Goal: Task Accomplishment & Management: Manage account settings

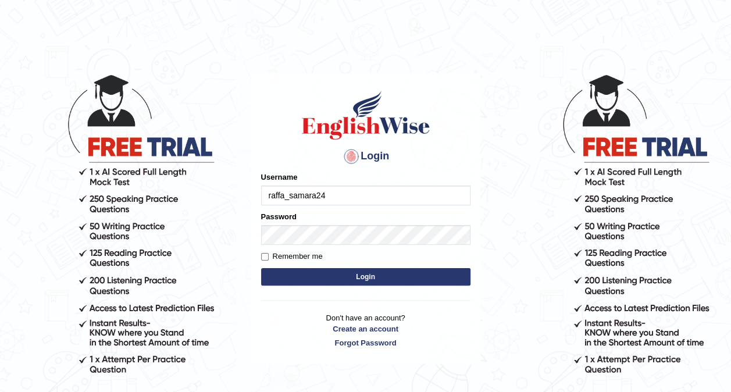
type input "raffa_samara24"
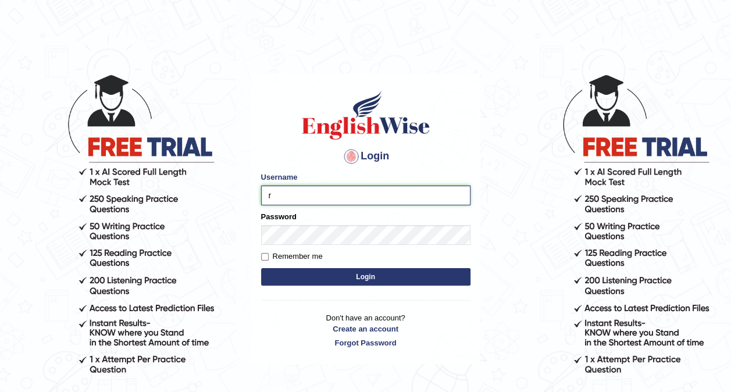
click at [299, 198] on input "r" at bounding box center [365, 195] width 209 height 20
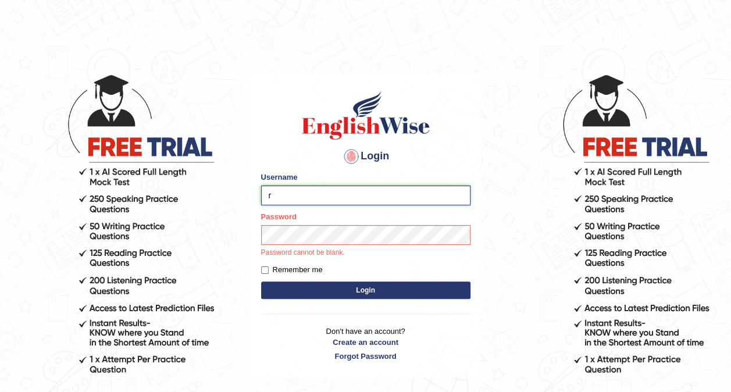
click at [292, 201] on input "r" at bounding box center [365, 195] width 209 height 20
type input "raffa_samara24"
drag, startPoint x: 267, startPoint y: 268, endPoint x: 271, endPoint y: 277, distance: 9.9
click at [267, 268] on input "Remember me" at bounding box center [265, 270] width 8 height 8
checkbox input "true"
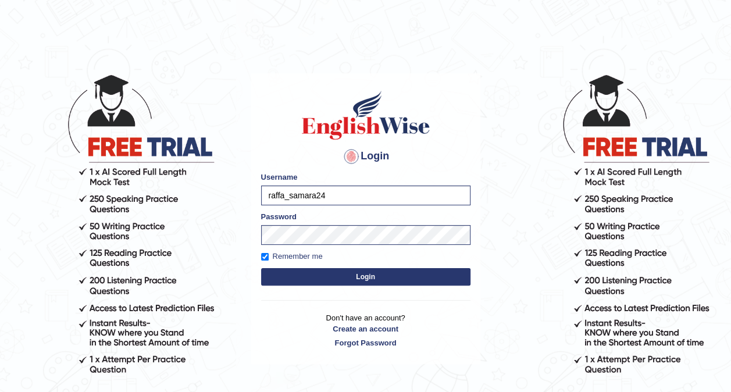
click at [279, 287] on form "Please fix the following errors: Username raffa_samara24 Password Remember me L…" at bounding box center [365, 229] width 209 height 117
click at [288, 277] on button "Login" at bounding box center [365, 276] width 209 height 17
click at [288, 278] on button "Login" at bounding box center [365, 276] width 209 height 17
click at [339, 280] on button "Login" at bounding box center [365, 276] width 209 height 17
click at [351, 278] on button "Login" at bounding box center [365, 276] width 209 height 17
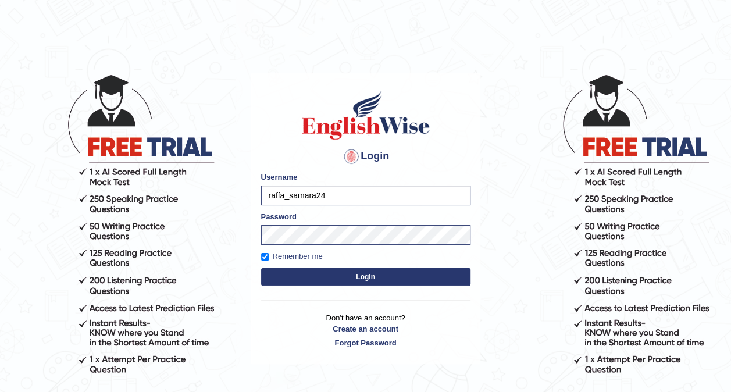
click at [351, 278] on button "Login" at bounding box center [365, 276] width 209 height 17
click at [358, 277] on button "Login" at bounding box center [365, 276] width 209 height 17
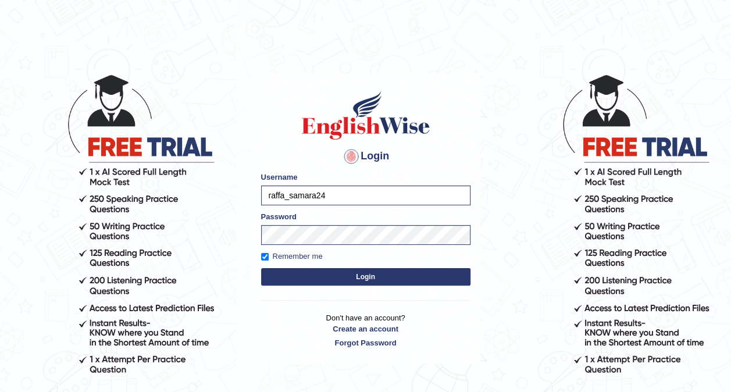
click at [358, 277] on button "Login" at bounding box center [365, 276] width 209 height 17
click at [360, 278] on button "Login" at bounding box center [365, 276] width 209 height 17
click at [361, 279] on button "Login" at bounding box center [365, 276] width 209 height 17
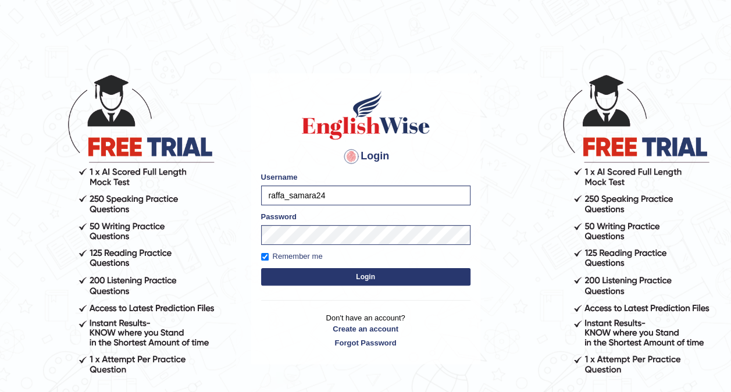
click at [361, 279] on button "Login" at bounding box center [365, 276] width 209 height 17
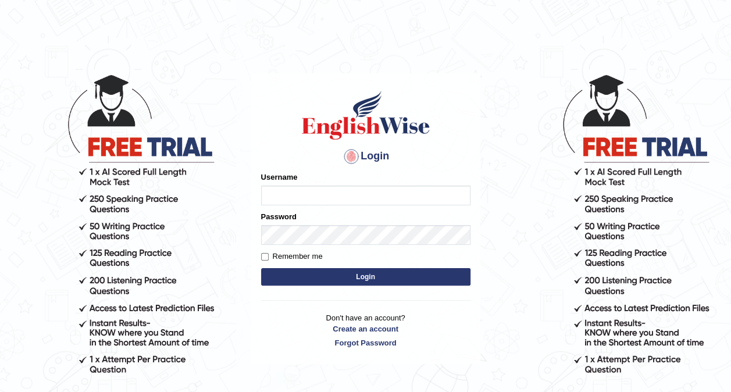
click at [285, 192] on input "Username" at bounding box center [365, 195] width 209 height 20
type input "raffa_samara24"
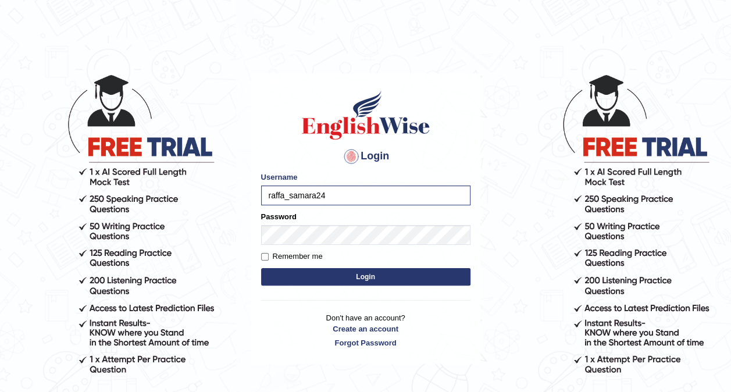
click at [460, 246] on form "Please fix the following errors: Username raffa_samara24 Password Remember me L…" at bounding box center [365, 229] width 209 height 117
click at [262, 256] on input "Remember me" at bounding box center [265, 257] width 8 height 8
checkbox input "true"
click at [399, 273] on button "Login" at bounding box center [365, 276] width 209 height 17
click at [399, 279] on button "Login" at bounding box center [365, 276] width 209 height 17
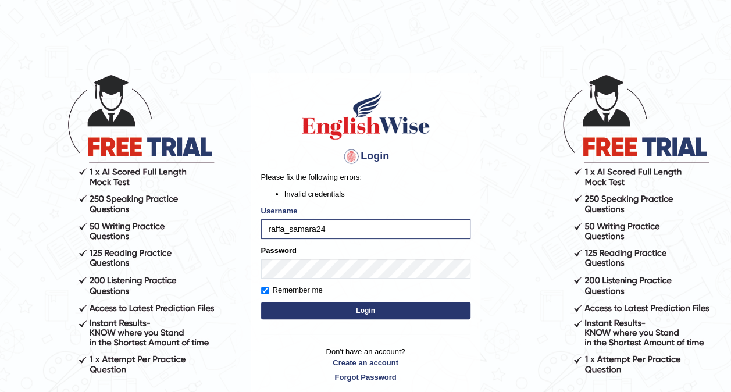
click at [435, 308] on button "Login" at bounding box center [365, 310] width 209 height 17
click at [285, 233] on input "raffa_samara24" at bounding box center [365, 229] width 209 height 20
type input "rafael_samara24"
click at [349, 310] on button "Login" at bounding box center [365, 310] width 209 height 17
click at [362, 227] on input "rafael_samara24" at bounding box center [365, 229] width 209 height 20
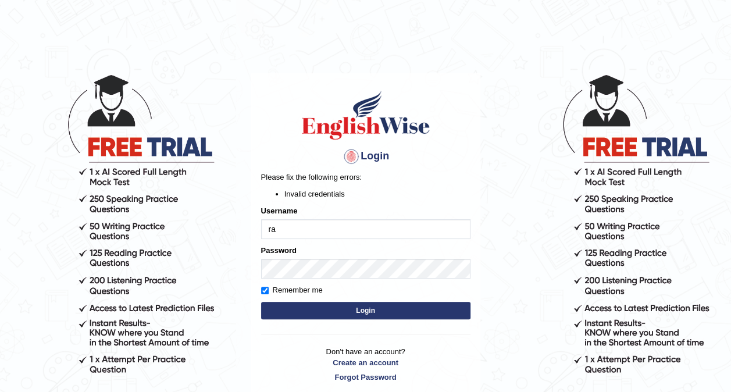
type input "r"
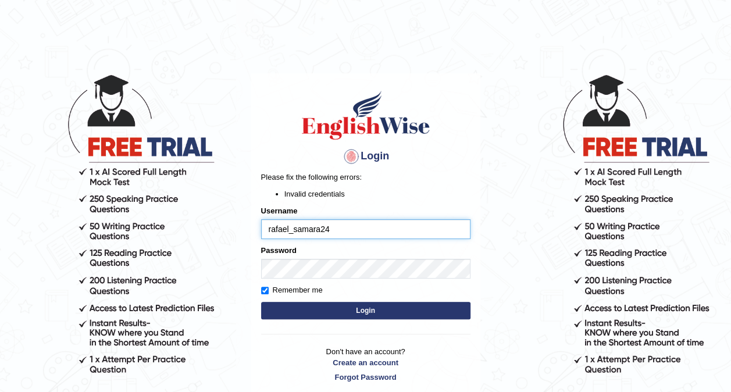
click at [287, 231] on input "rafael_samara24" at bounding box center [365, 229] width 209 height 20
click at [289, 230] on input "rafael_samara24" at bounding box center [365, 229] width 209 height 20
click at [332, 229] on input "raffa_samara24" at bounding box center [365, 229] width 209 height 20
click at [399, 234] on input "raffa_samara24" at bounding box center [365, 229] width 209 height 20
type input "raffa_samara"
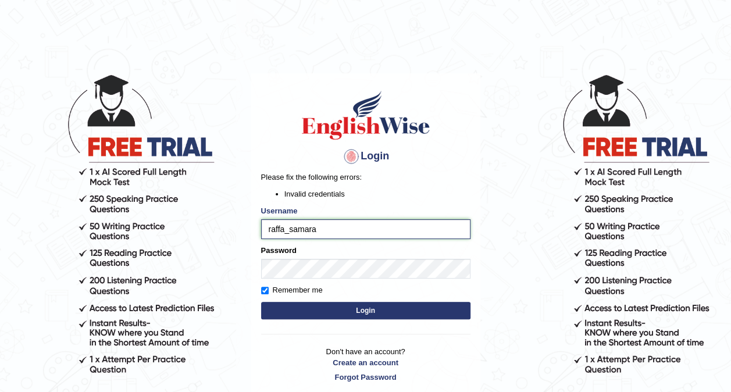
click at [261, 302] on button "Login" at bounding box center [365, 310] width 209 height 17
click at [291, 311] on button "Login" at bounding box center [365, 310] width 209 height 17
click at [324, 226] on input "raffa_samara" at bounding box center [365, 229] width 209 height 20
click at [421, 308] on button "Login" at bounding box center [365, 310] width 209 height 17
click at [318, 235] on input "raffa_samara" at bounding box center [365, 229] width 209 height 20
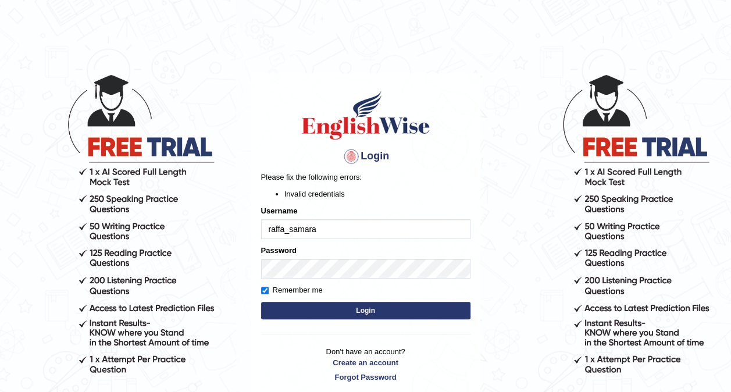
type input "raffa_samara24"
click at [334, 314] on button "Login" at bounding box center [365, 310] width 209 height 17
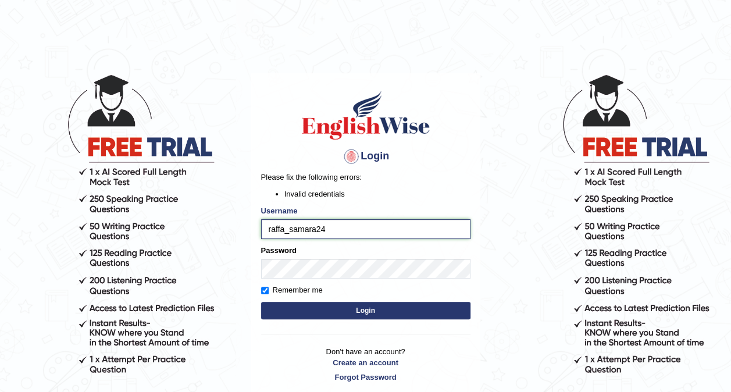
click at [363, 224] on input "raffa_samara24" at bounding box center [365, 229] width 209 height 20
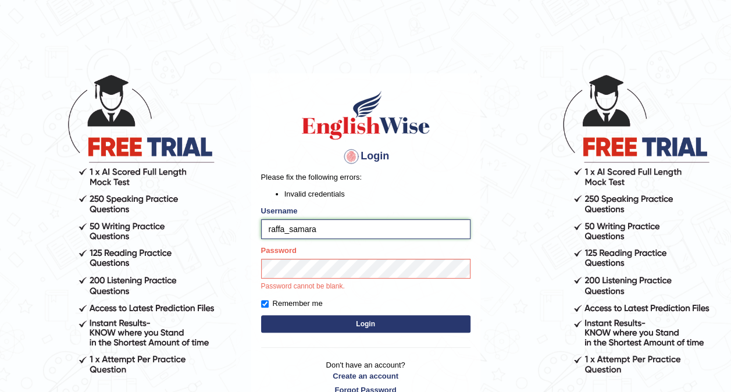
type input "raffa_samara"
click at [417, 325] on div "Login Please fix the following errors: Invalid credentials Username raffa_samar…" at bounding box center [365, 242] width 229 height 338
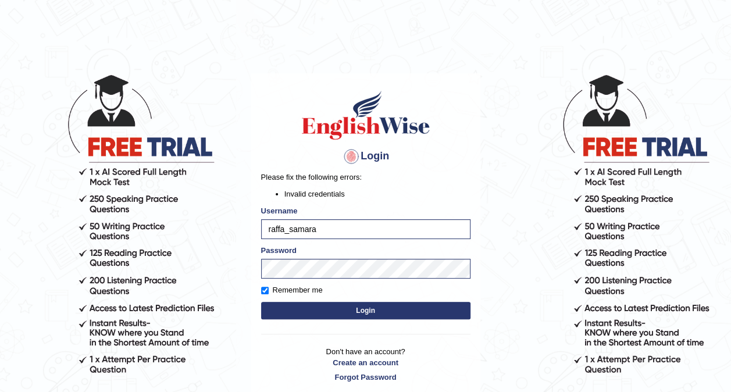
click at [402, 314] on button "Login" at bounding box center [365, 310] width 209 height 17
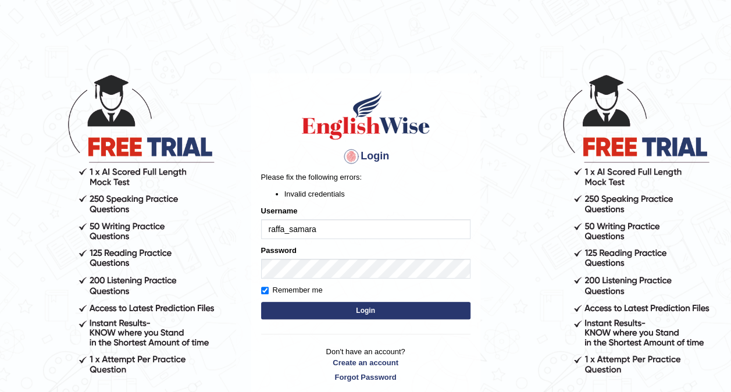
click at [334, 232] on input "raffa_samara" at bounding box center [365, 229] width 209 height 20
type input "raffa_samara"
click at [353, 312] on button "Login" at bounding box center [365, 310] width 209 height 17
click at [345, 313] on button "Login" at bounding box center [365, 310] width 209 height 17
click at [342, 314] on button "Login" at bounding box center [365, 310] width 209 height 17
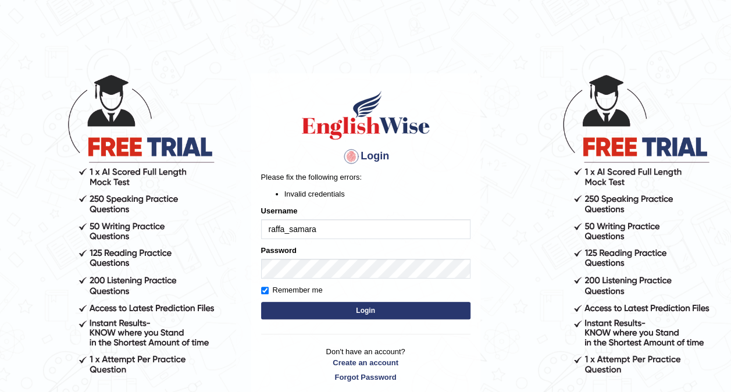
click at [342, 314] on div "Login Please fix the following errors: Invalid credentials Username raffa_samar…" at bounding box center [365, 235] width 229 height 325
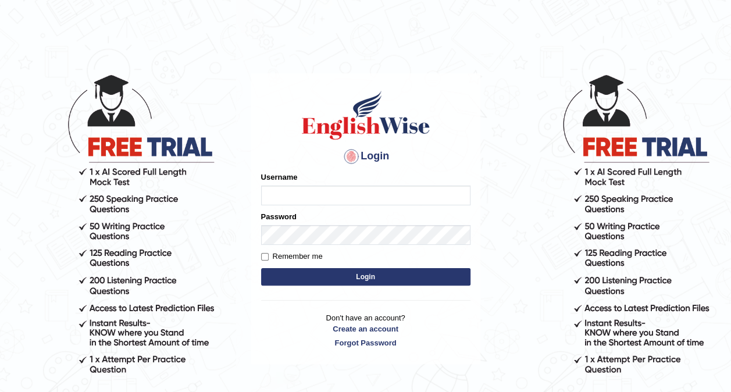
click at [330, 201] on input "Username" at bounding box center [365, 195] width 209 height 20
type input "raffa_samara"
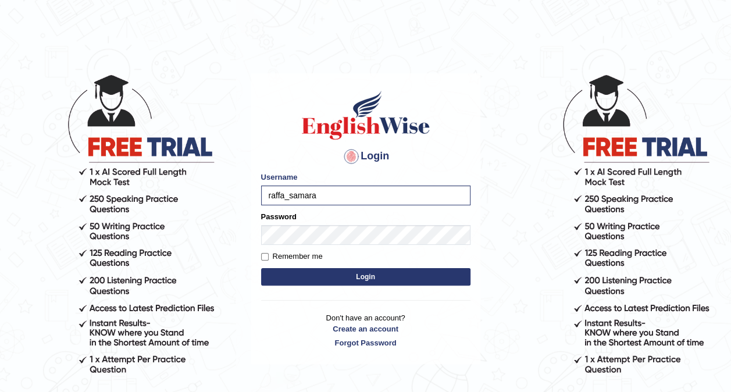
click at [312, 281] on button "Login" at bounding box center [365, 276] width 209 height 17
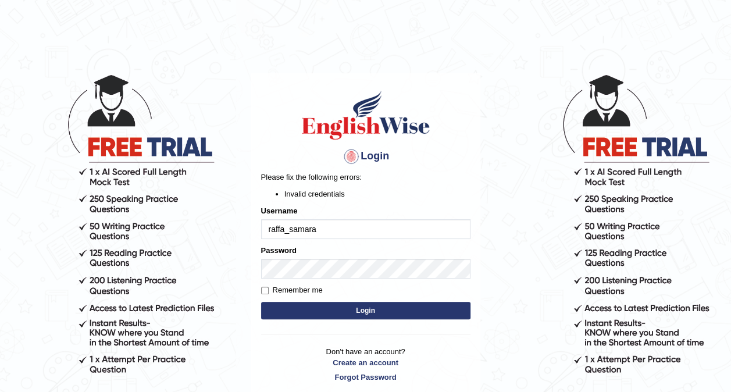
click at [330, 234] on input "raffa_samara" at bounding box center [365, 229] width 209 height 20
type input "raffa_samara24"
click at [347, 314] on button "Login" at bounding box center [365, 310] width 209 height 17
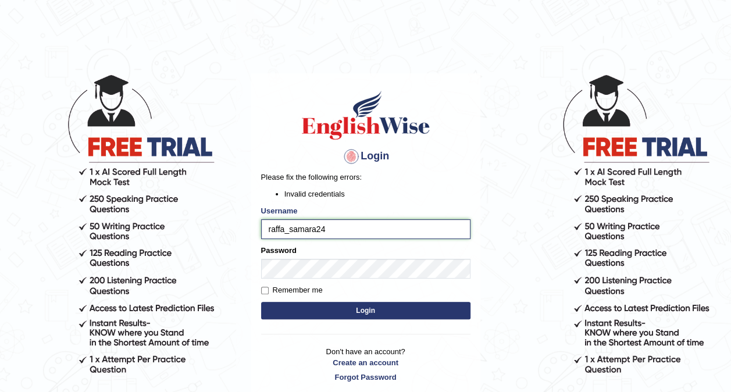
click at [384, 231] on input "raffa_samara24" at bounding box center [365, 229] width 209 height 20
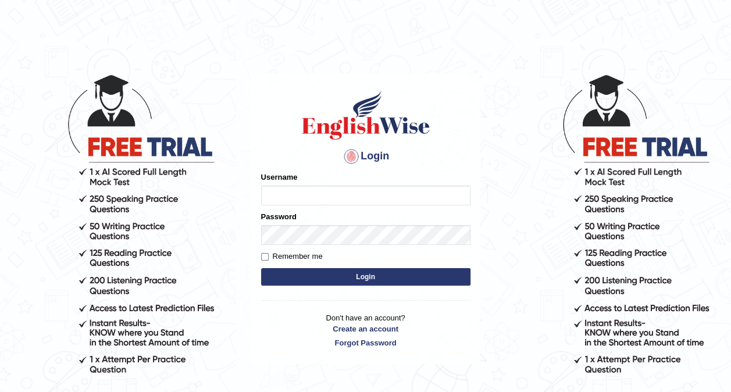
click at [302, 200] on input "Username" at bounding box center [365, 195] width 209 height 20
type input "rafael_samara24"
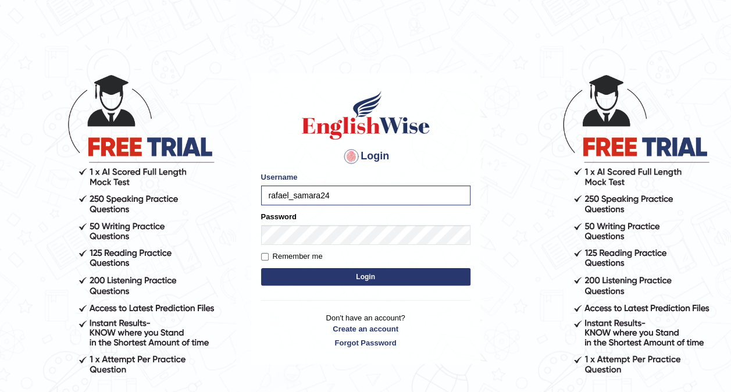
click at [346, 281] on button "Login" at bounding box center [365, 276] width 209 height 17
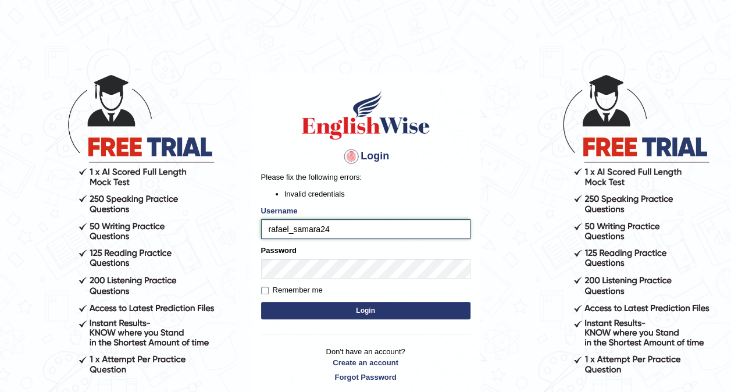
click at [337, 227] on input "rafael_samara24" at bounding box center [365, 229] width 209 height 20
type input "r"
click at [337, 227] on input "Username" at bounding box center [365, 229] width 209 height 20
type input "raffa_samara24"
click at [328, 312] on button "Login" at bounding box center [365, 310] width 209 height 17
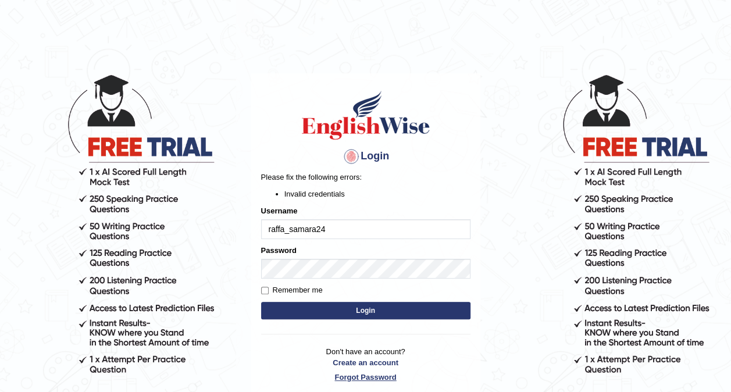
click at [370, 378] on link "Forgot Password" at bounding box center [365, 376] width 209 height 11
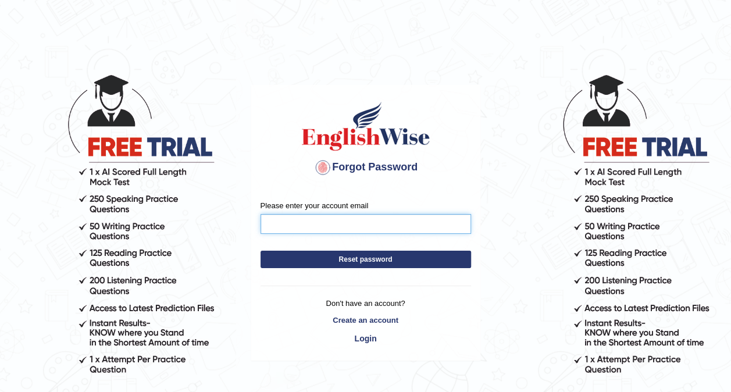
click at [342, 220] on input "Please enter your account email" at bounding box center [365, 224] width 210 height 20
type input "rafaelsamara815@gmail.com"
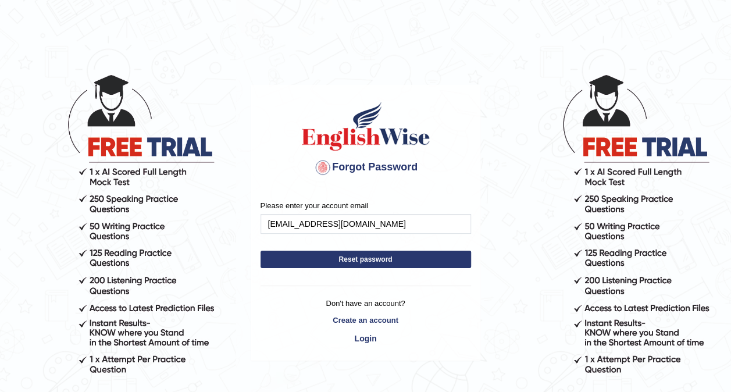
click at [375, 257] on button "Reset password" at bounding box center [365, 258] width 210 height 17
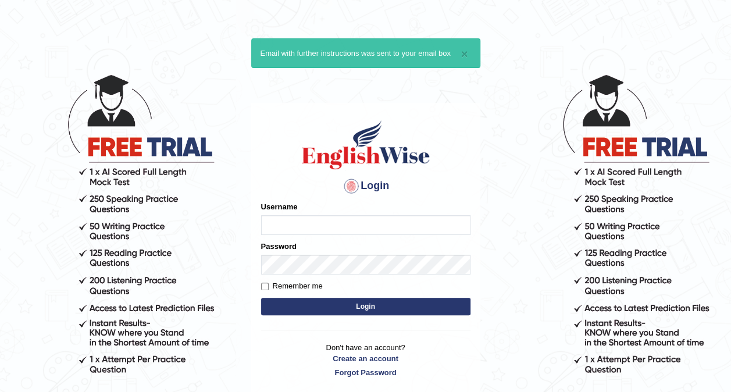
drag, startPoint x: 0, startPoint y: 0, endPoint x: 345, endPoint y: 227, distance: 412.8
click at [345, 227] on input "Username" at bounding box center [365, 225] width 209 height 20
type input "raffa_samara"
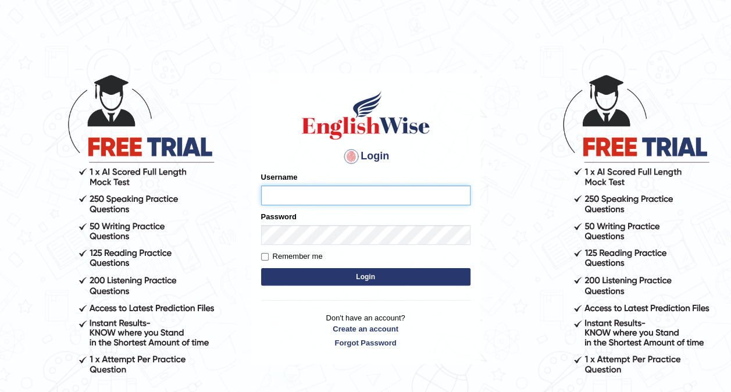
click at [310, 189] on input "Username" at bounding box center [365, 195] width 209 height 20
type input "raffa_samara"
click at [410, 274] on button "Login" at bounding box center [365, 276] width 209 height 17
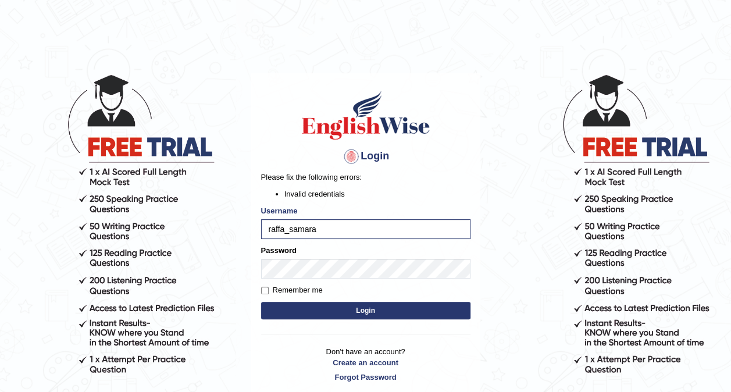
click at [395, 316] on button "Login" at bounding box center [365, 310] width 209 height 17
click at [356, 309] on button "Login" at bounding box center [365, 310] width 209 height 17
click at [352, 314] on button "Login" at bounding box center [365, 310] width 209 height 17
click at [406, 311] on button "Login" at bounding box center [365, 310] width 209 height 17
click at [434, 313] on button "Login" at bounding box center [365, 310] width 209 height 17
